Goal: Task Accomplishment & Management: Manage account settings

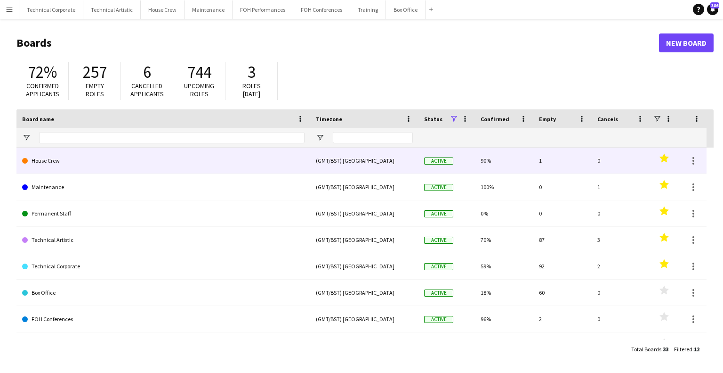
click at [114, 167] on link "House Crew" at bounding box center [163, 160] width 283 height 26
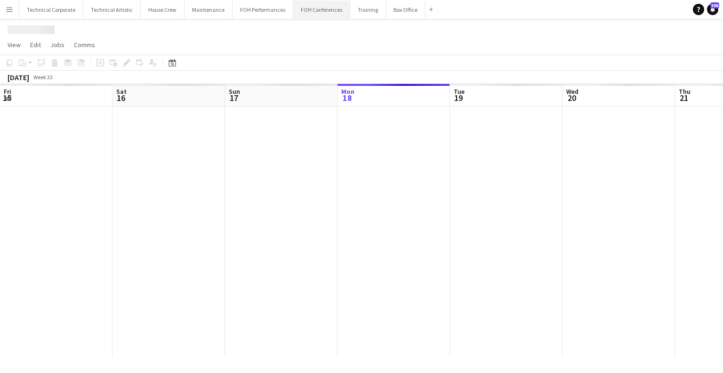
scroll to position [0, 225]
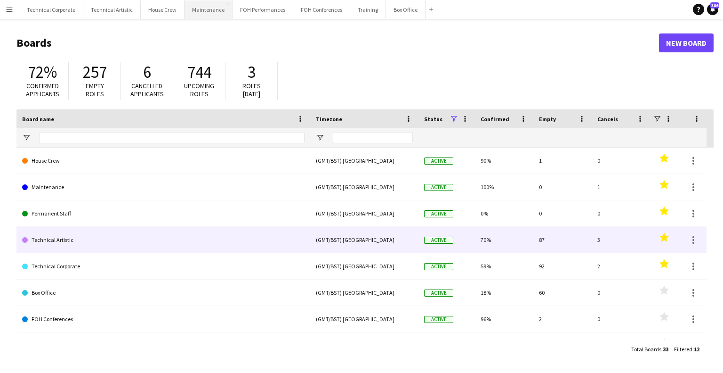
drag, startPoint x: 126, startPoint y: 237, endPoint x: 220, endPoint y: 2, distance: 253.2
click at [126, 237] on link "Technical Artistic" at bounding box center [163, 240] width 283 height 26
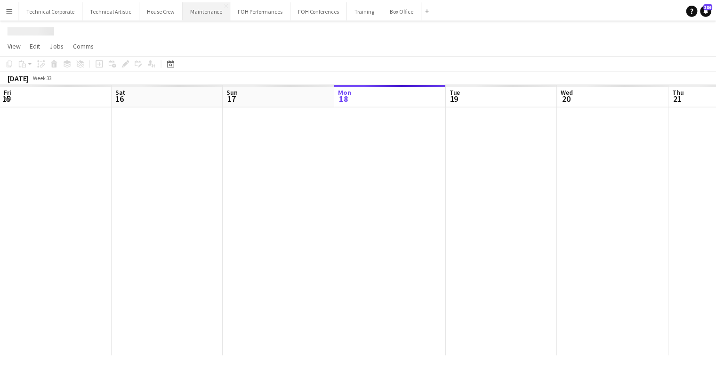
scroll to position [0, 225]
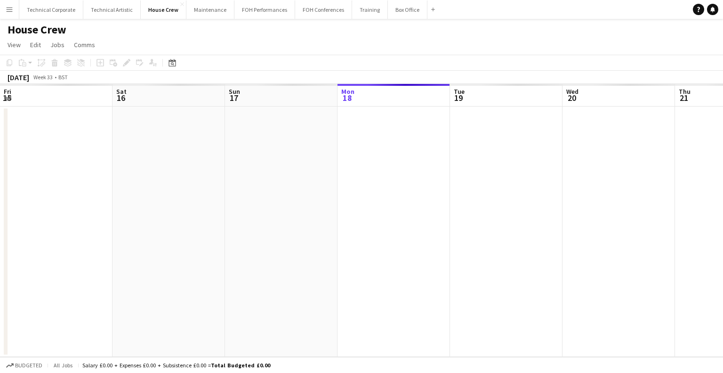
scroll to position [0, 225]
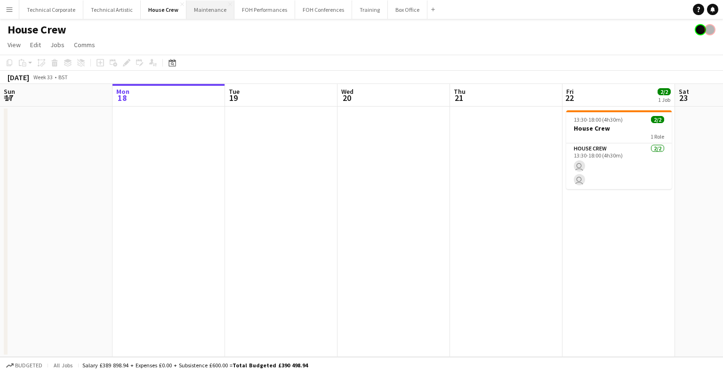
click at [200, 14] on button "Maintenance Close" at bounding box center [211, 9] width 48 height 18
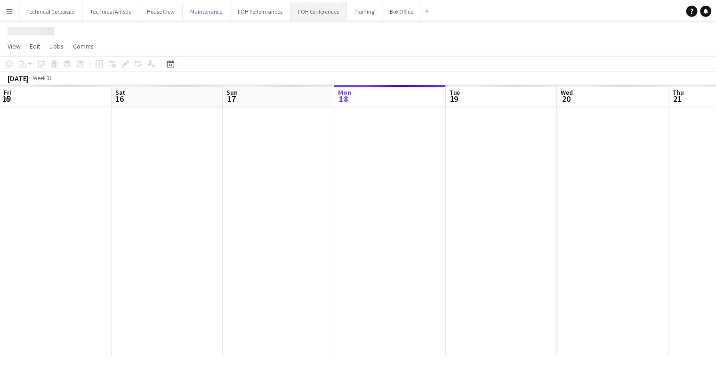
scroll to position [0, 225]
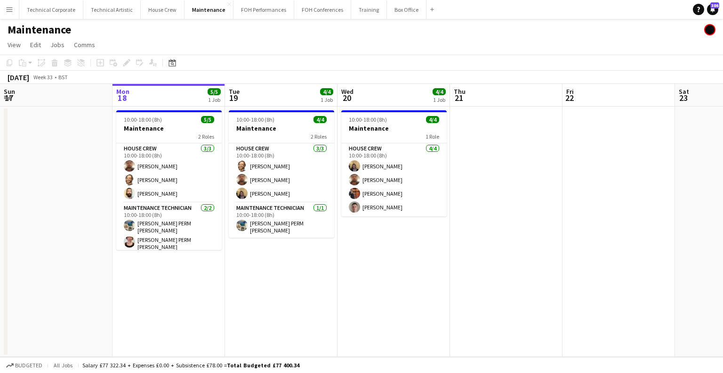
click at [9, 15] on button "Menu" at bounding box center [9, 9] width 19 height 19
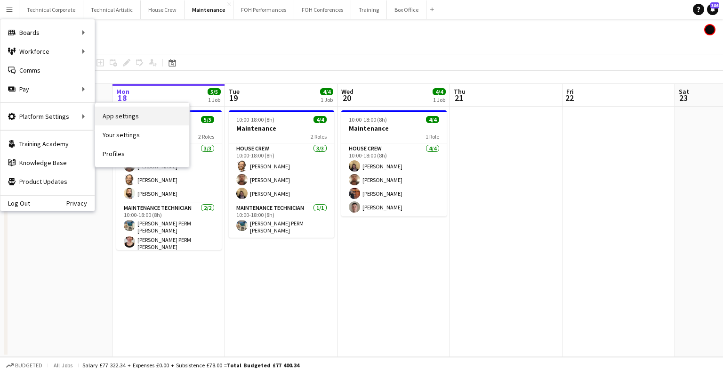
click at [137, 119] on link "App settings" at bounding box center [142, 115] width 94 height 19
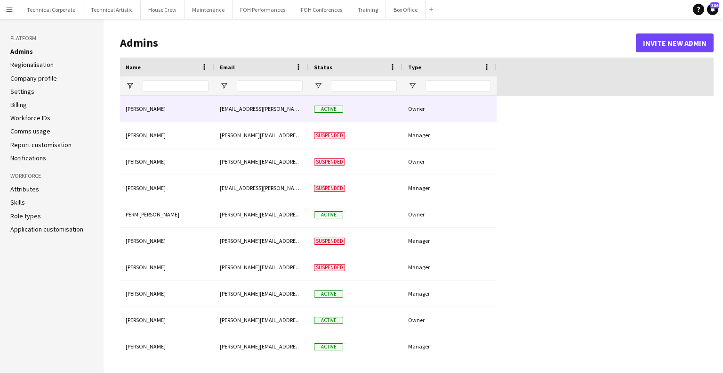
type input "**********"
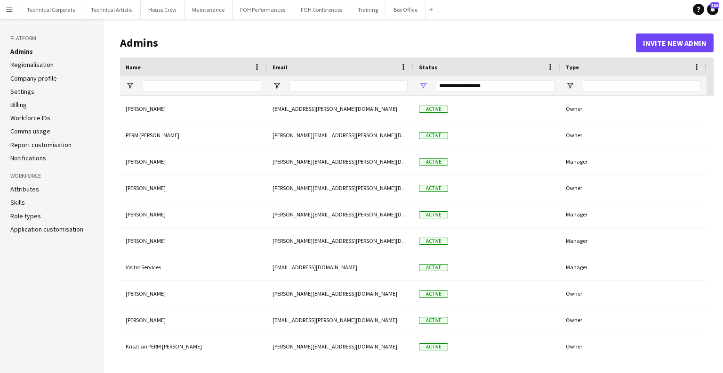
click at [39, 229] on link "Application customisation" at bounding box center [46, 229] width 73 height 8
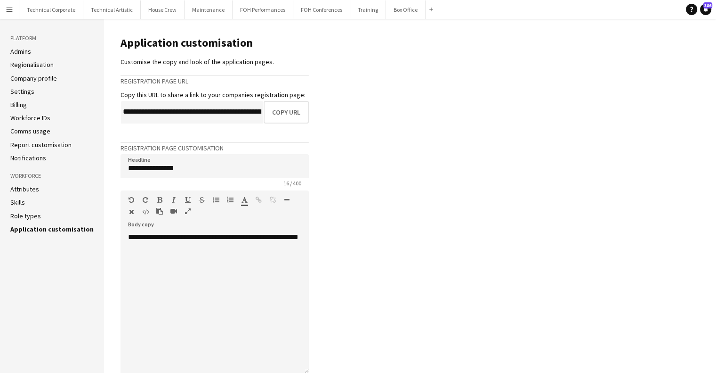
click at [50, 79] on link "Company profile" at bounding box center [33, 78] width 47 height 8
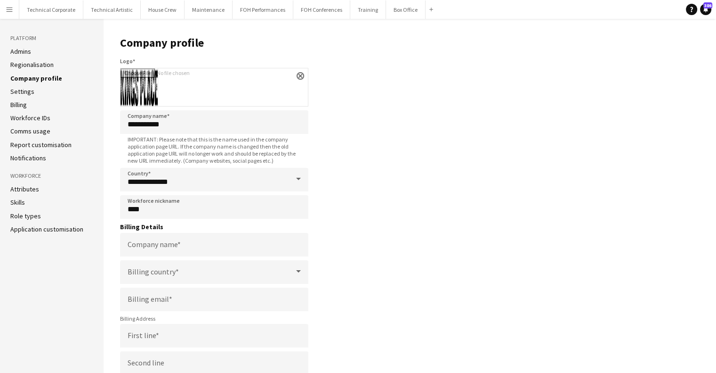
click at [4, 15] on button "Menu" at bounding box center [9, 9] width 19 height 19
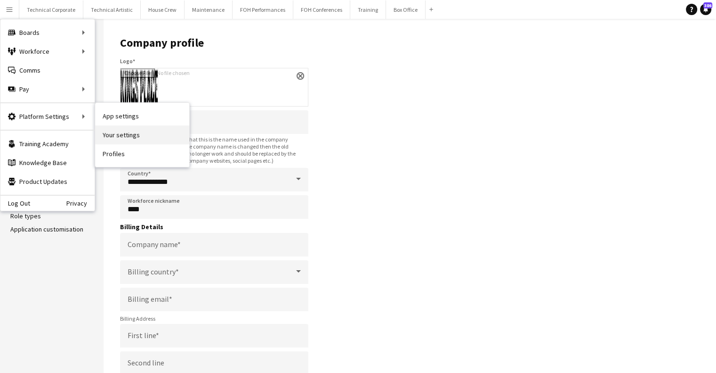
click at [140, 137] on link "Your settings" at bounding box center [142, 134] width 94 height 19
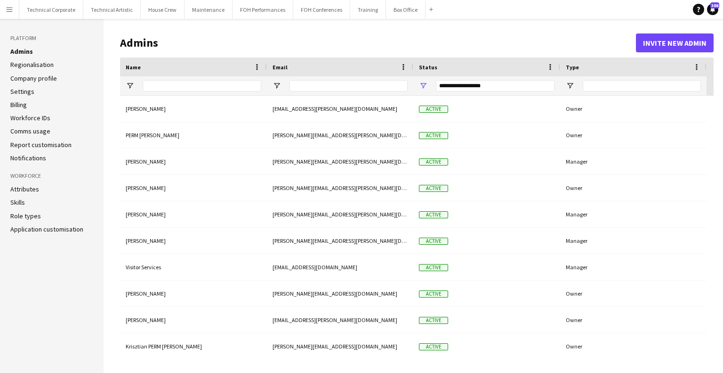
click at [49, 79] on link "Company profile" at bounding box center [33, 78] width 47 height 8
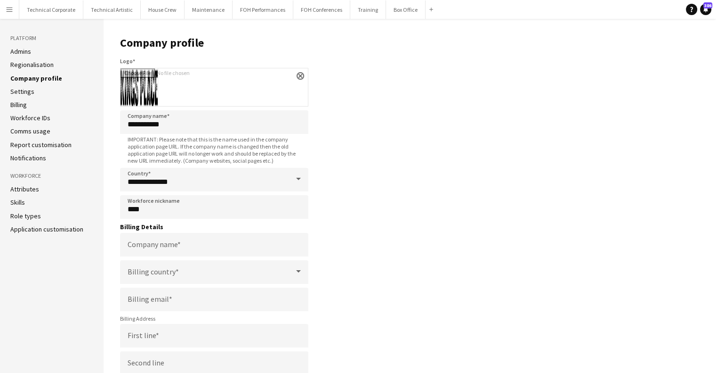
click at [28, 232] on link "Application customisation" at bounding box center [46, 229] width 73 height 8
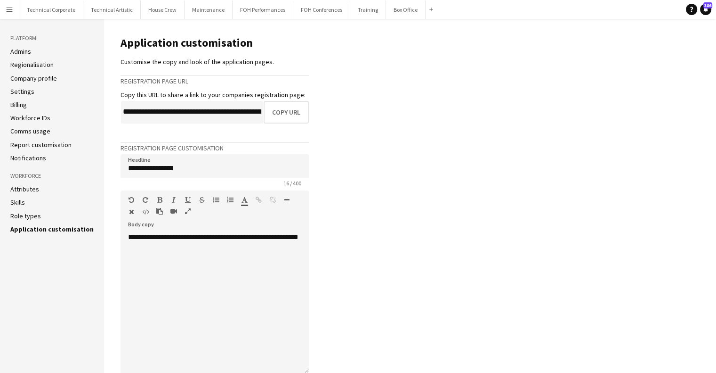
click at [18, 92] on link "Settings" at bounding box center [22, 91] width 24 height 8
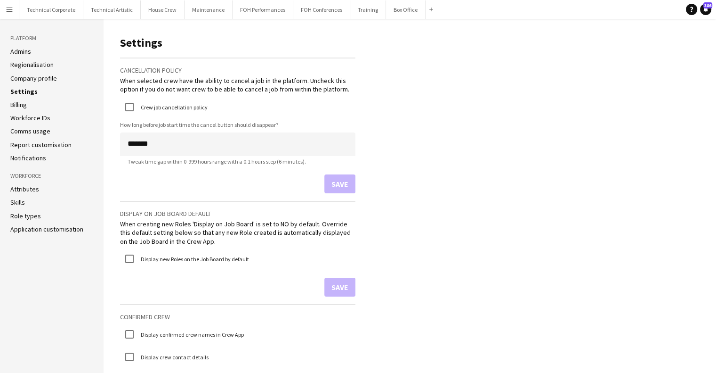
click at [9, 12] on app-icon "Menu" at bounding box center [10, 10] width 8 height 8
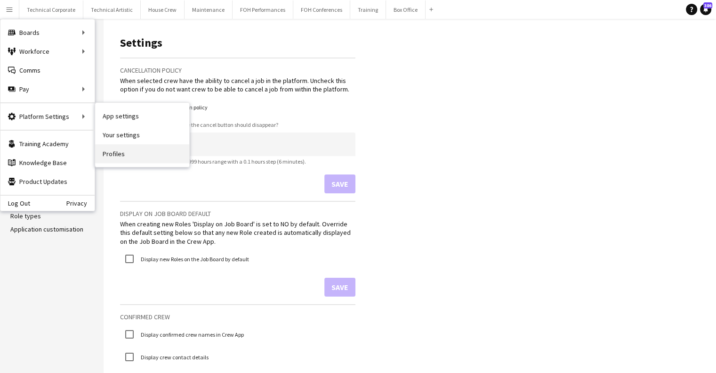
click at [128, 154] on link "Profiles" at bounding box center [142, 153] width 94 height 19
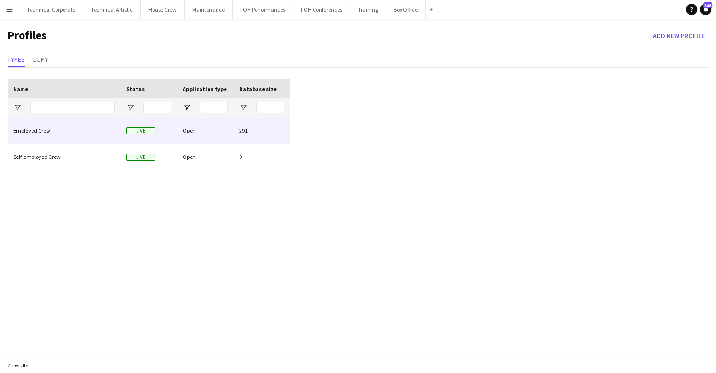
click at [44, 134] on div "Employed Crew" at bounding box center [64, 130] width 113 height 26
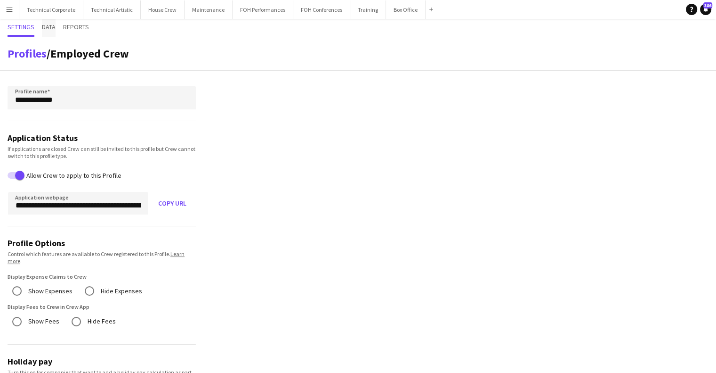
click at [49, 25] on span "Data" at bounding box center [49, 27] width 14 height 7
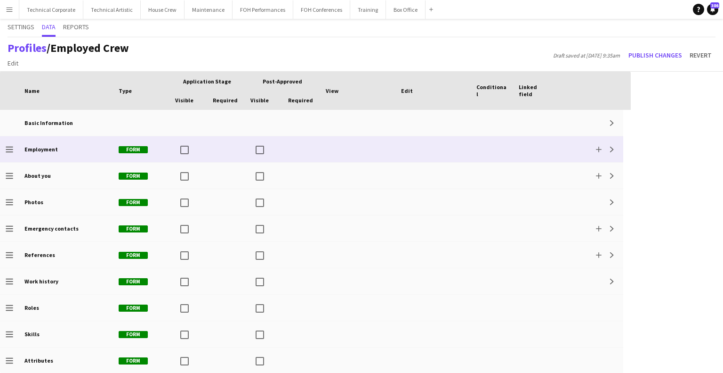
click at [58, 155] on div "Employment" at bounding box center [66, 149] width 94 height 26
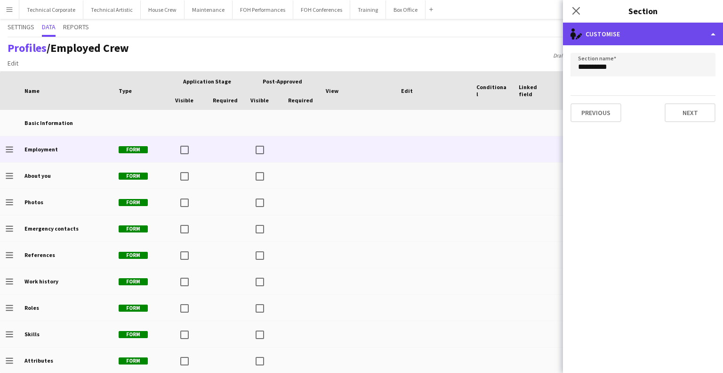
click at [631, 28] on div "single-neutral-actions-edit-1 Customise" at bounding box center [643, 34] width 160 height 23
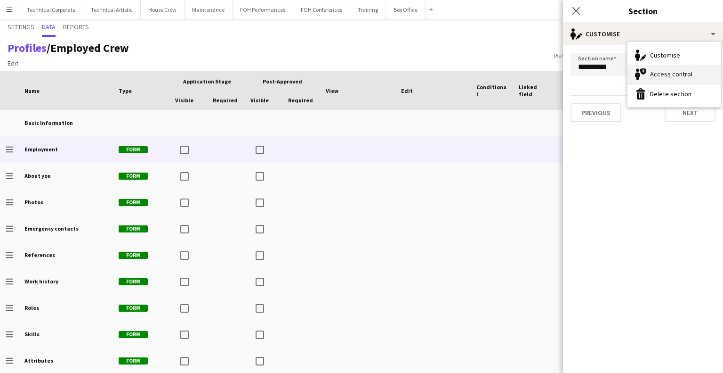
click at [635, 73] on icon "Access control" at bounding box center [640, 73] width 11 height 11
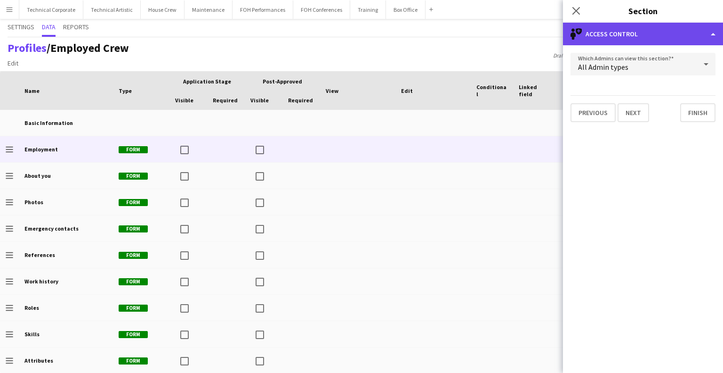
click at [621, 44] on div "single-neutral-shield Access control" at bounding box center [643, 34] width 160 height 23
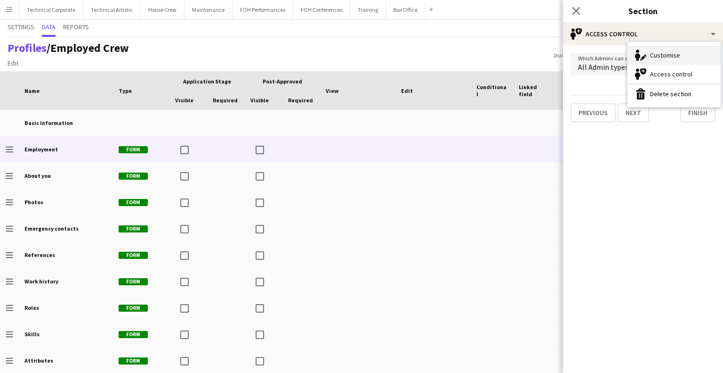
click at [639, 53] on icon "Customise" at bounding box center [640, 54] width 11 height 11
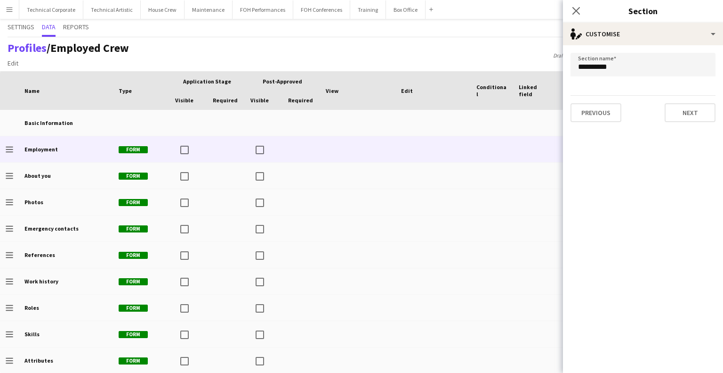
click at [292, 59] on div "Profiles / Employed Crew Edit Add section Draft saved at 11th Aug 9:35am Publis…" at bounding box center [361, 54] width 723 height 34
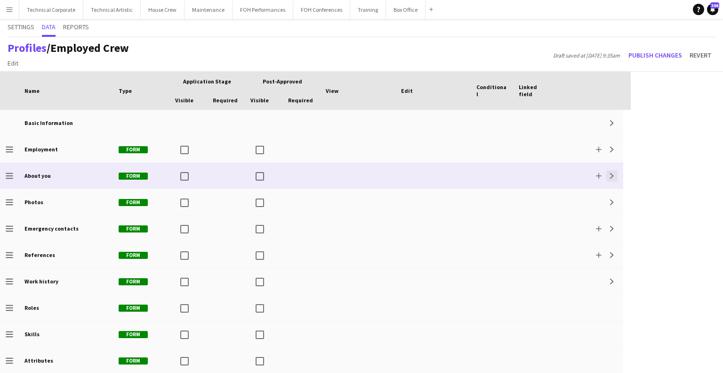
click at [613, 177] on app-icon "Expand" at bounding box center [612, 176] width 6 height 6
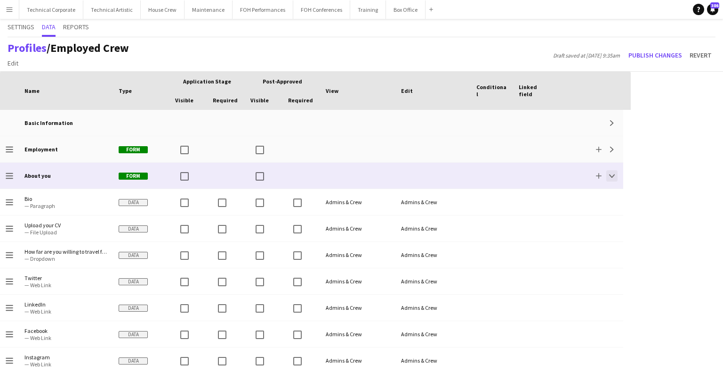
click at [612, 175] on app-icon "Collapse" at bounding box center [612, 176] width 6 height 6
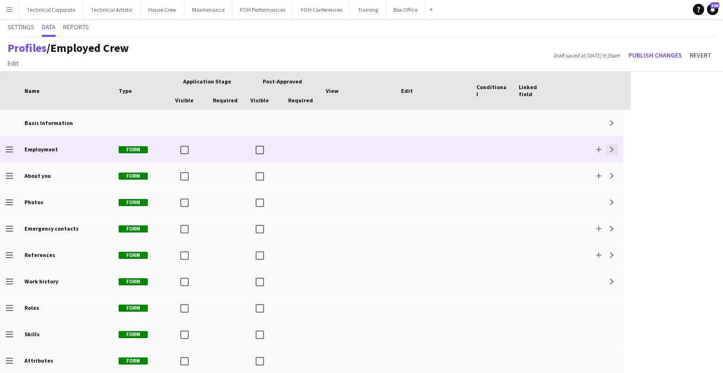
click at [611, 151] on app-icon "Expand" at bounding box center [612, 149] width 6 height 6
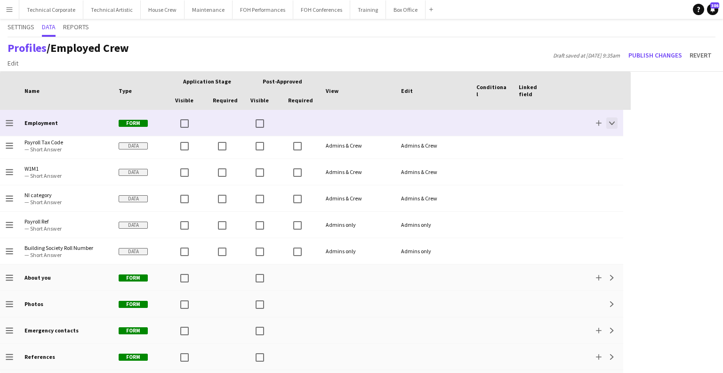
click at [616, 124] on button "Collapse" at bounding box center [612, 122] width 11 height 11
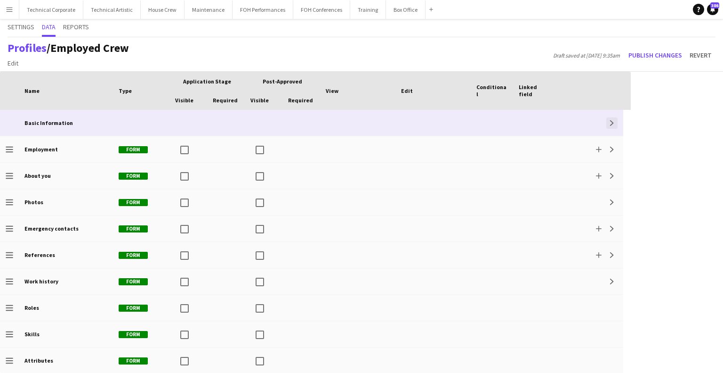
click at [611, 124] on app-icon "Expand" at bounding box center [612, 123] width 6 height 6
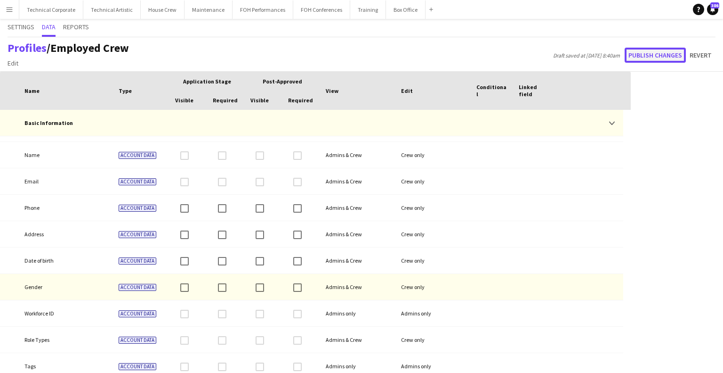
click at [647, 58] on button "Publish changes" at bounding box center [655, 55] width 61 height 15
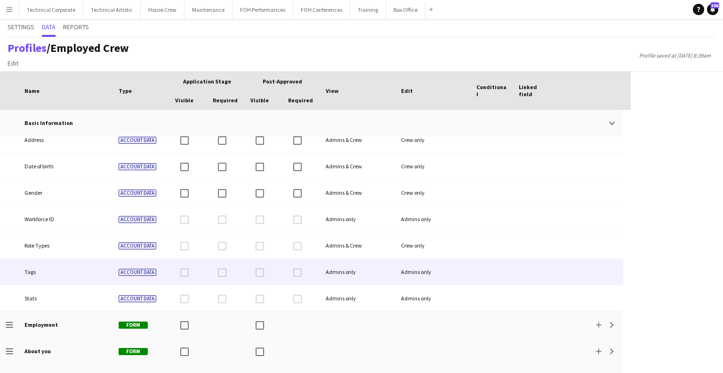
scroll to position [94, 0]
